Goal: Task Accomplishment & Management: Manage account settings

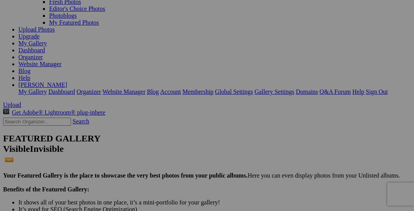
scroll to position [77, 0]
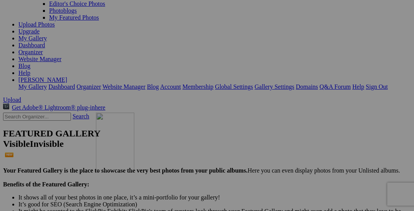
drag, startPoint x: 209, startPoint y: 114, endPoint x: 213, endPoint y: 171, distance: 57.6
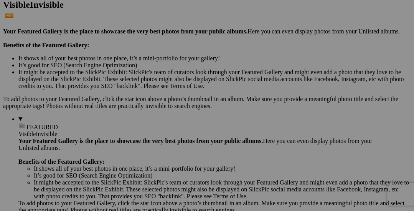
scroll to position [230, 0]
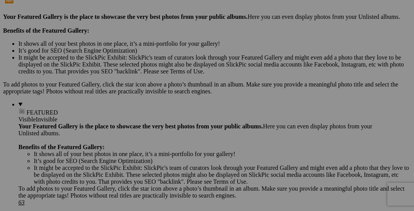
drag, startPoint x: 222, startPoint y: 35, endPoint x: 209, endPoint y: 196, distance: 162.1
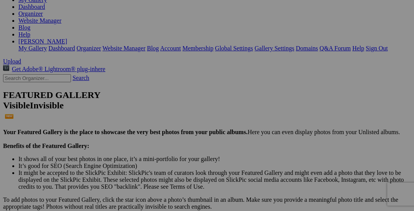
scroll to position [115, 0]
drag, startPoint x: 218, startPoint y: 119, endPoint x: 209, endPoint y: 200, distance: 81.1
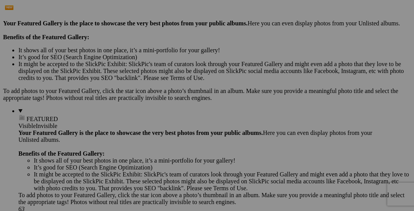
scroll to position [230, 0]
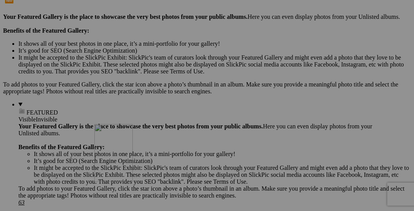
drag, startPoint x: 222, startPoint y: 97, endPoint x: 206, endPoint y: 190, distance: 94.2
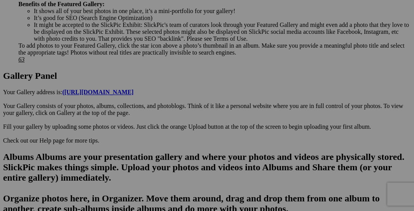
scroll to position [384, 0]
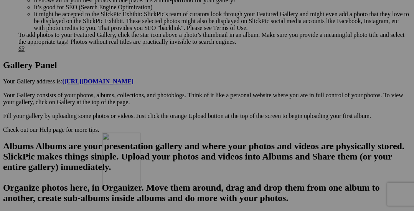
drag, startPoint x: 215, startPoint y: 52, endPoint x: 213, endPoint y: 198, distance: 145.8
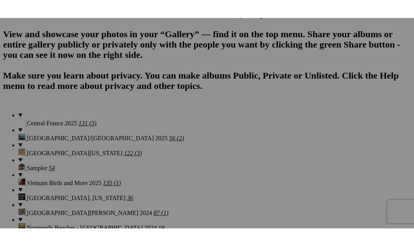
scroll to position [575, 0]
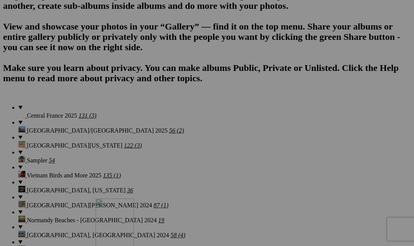
drag, startPoint x: 145, startPoint y: 63, endPoint x: 206, endPoint y: 263, distance: 208.6
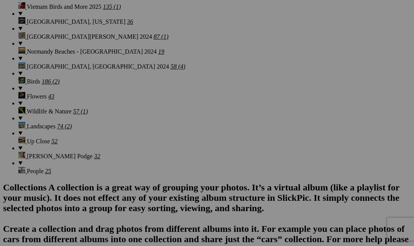
scroll to position [767, 0]
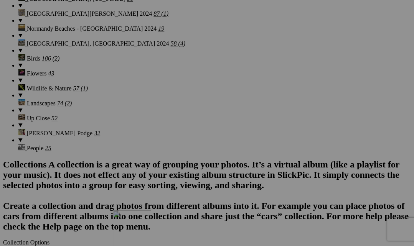
drag, startPoint x: 223, startPoint y: 81, endPoint x: 219, endPoint y: 232, distance: 151.6
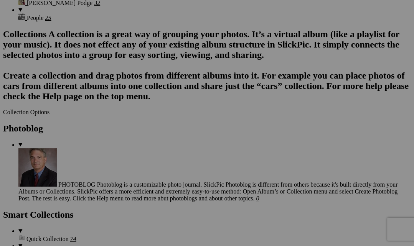
scroll to position [921, 0]
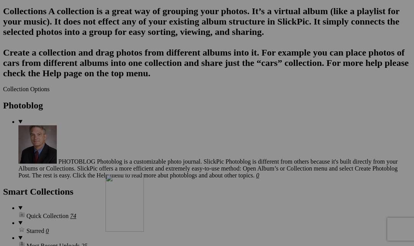
drag, startPoint x: 222, startPoint y: 88, endPoint x: 214, endPoint y: 236, distance: 148.2
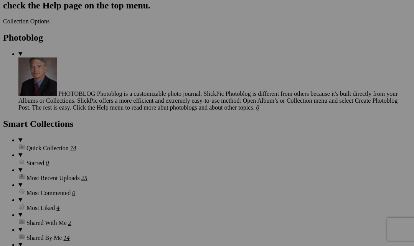
scroll to position [997, 0]
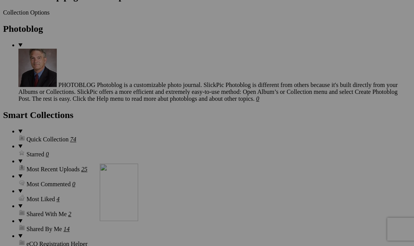
drag, startPoint x: 221, startPoint y: 149, endPoint x: 207, endPoint y: 224, distance: 76.1
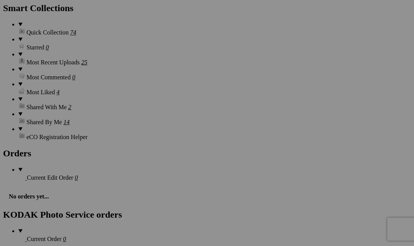
scroll to position [1112, 0]
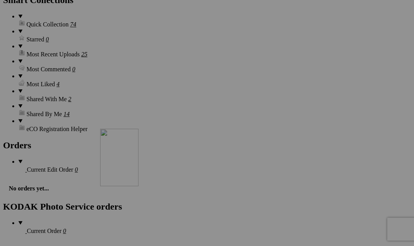
drag, startPoint x: 226, startPoint y: 109, endPoint x: 211, endPoint y: 189, distance: 81.6
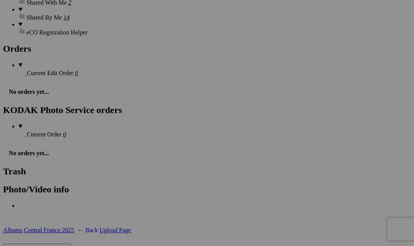
scroll to position [1227, 0]
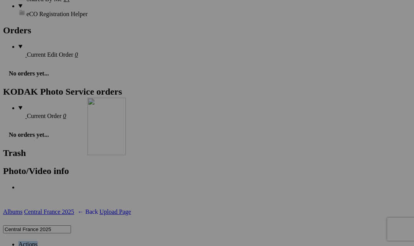
drag, startPoint x: 220, startPoint y: 122, endPoint x: 198, endPoint y: 160, distance: 43.8
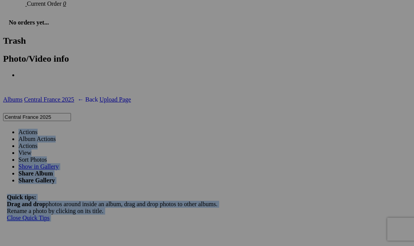
scroll to position [1343, 0]
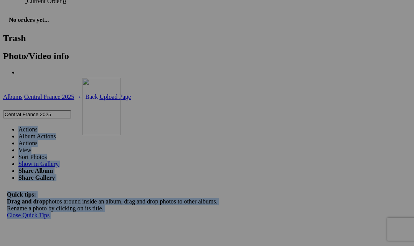
drag, startPoint x: 218, startPoint y: 68, endPoint x: 196, endPoint y: 144, distance: 78.6
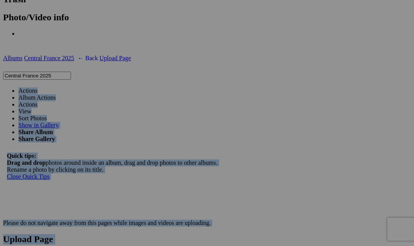
scroll to position [1458, 0]
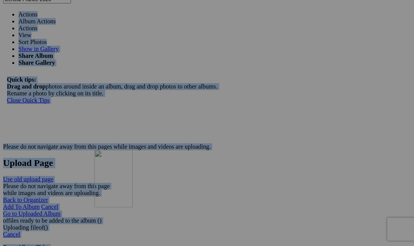
drag, startPoint x: 219, startPoint y: 57, endPoint x: 211, endPoint y: 213, distance: 156.3
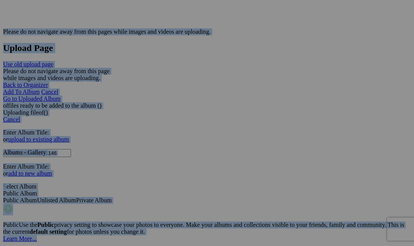
scroll to position [1611, 0]
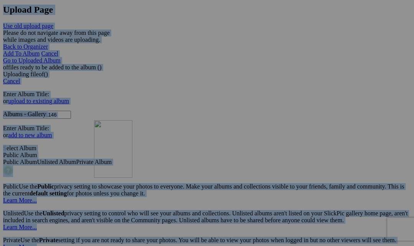
drag, startPoint x: 217, startPoint y: 98, endPoint x: 206, endPoint y: 180, distance: 82.9
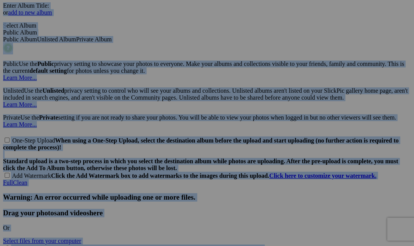
scroll to position [1764, 0]
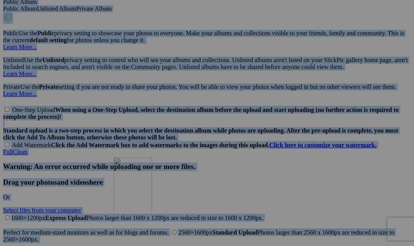
drag, startPoint x: 230, startPoint y: 64, endPoint x: 226, endPoint y: 215, distance: 150.4
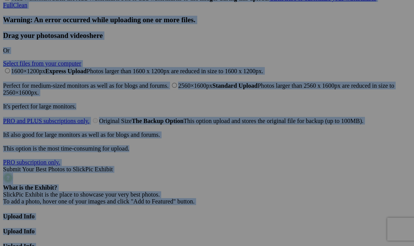
scroll to position [1918, 0]
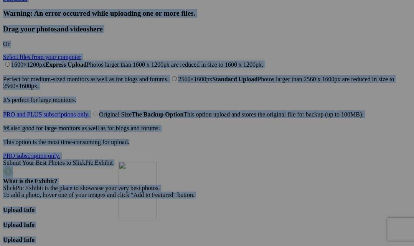
drag, startPoint x: 143, startPoint y: 67, endPoint x: 229, endPoint y: 221, distance: 176.7
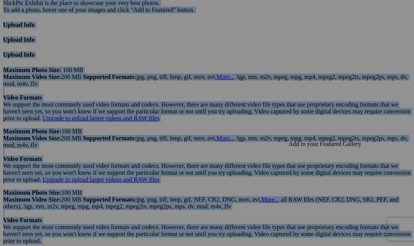
scroll to position [2110, 0]
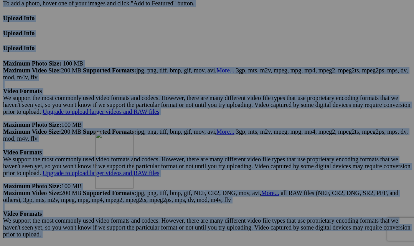
drag, startPoint x: 221, startPoint y: 89, endPoint x: 204, endPoint y: 194, distance: 105.8
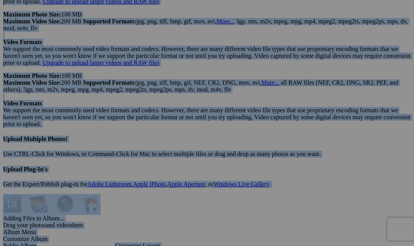
scroll to position [2225, 0]
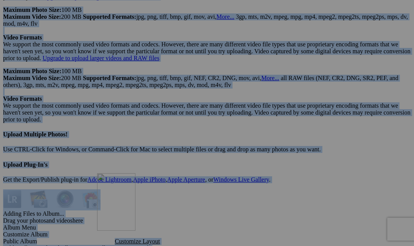
drag, startPoint x: 218, startPoint y: 69, endPoint x: 204, endPoint y: 222, distance: 153.7
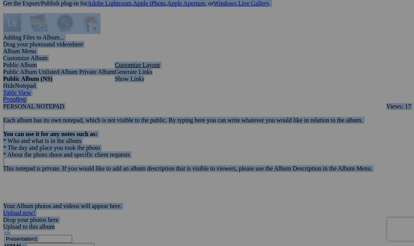
scroll to position [2417, 0]
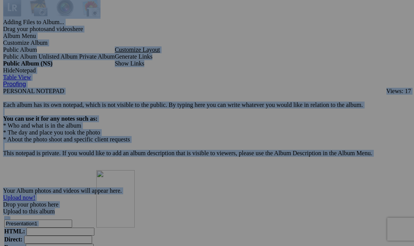
drag, startPoint x: 218, startPoint y: 61, endPoint x: 206, endPoint y: 229, distance: 167.7
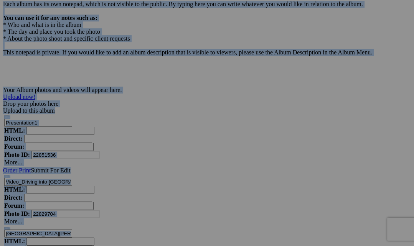
scroll to position [2532, 0]
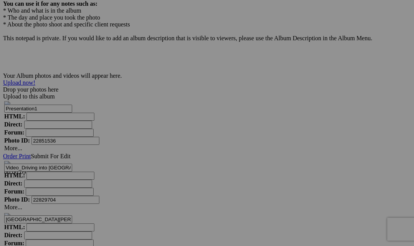
drag, startPoint x: 122, startPoint y: 167, endPoint x: 175, endPoint y: 171, distance: 52.7
drag, startPoint x: 204, startPoint y: 176, endPoint x: 259, endPoint y: 178, distance: 54.5
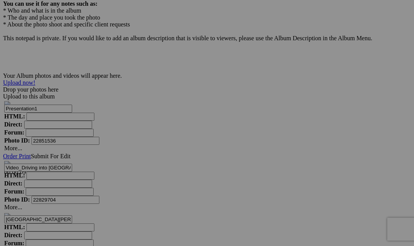
paste input "La-Celle-[GEOGRAPHIC_DATA], [GEOGRAPHIC_DATA]"
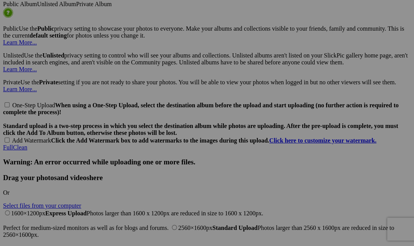
scroll to position [1764, 0]
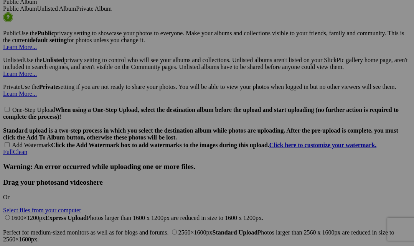
type input "La-Celle-[GEOGRAPHIC_DATA], [GEOGRAPHIC_DATA]"
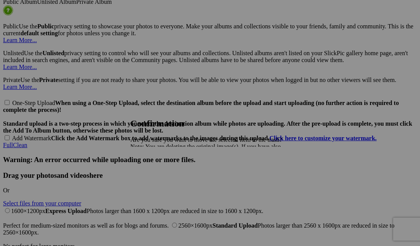
click at [156, 174] on span "Yes" at bounding box center [151, 173] width 9 height 7
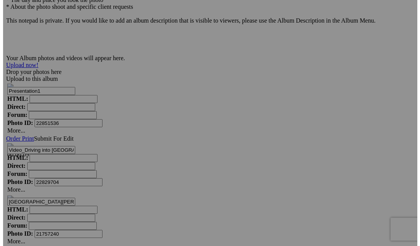
scroll to position [2570, 0]
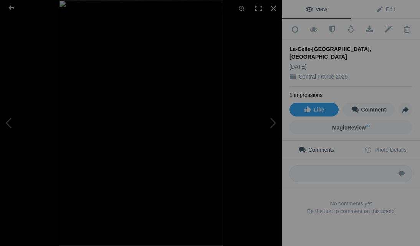
click at [207, 63] on img at bounding box center [141, 123] width 164 height 246
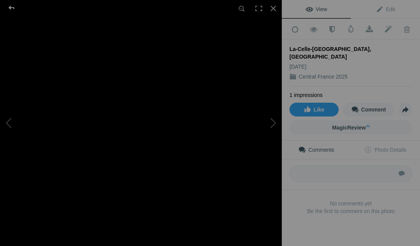
click at [10, 8] on div at bounding box center [12, 7] width 28 height 15
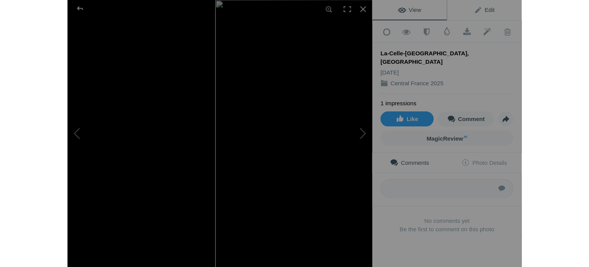
scroll to position [2091, 0]
